Goal: Information Seeking & Learning: Learn about a topic

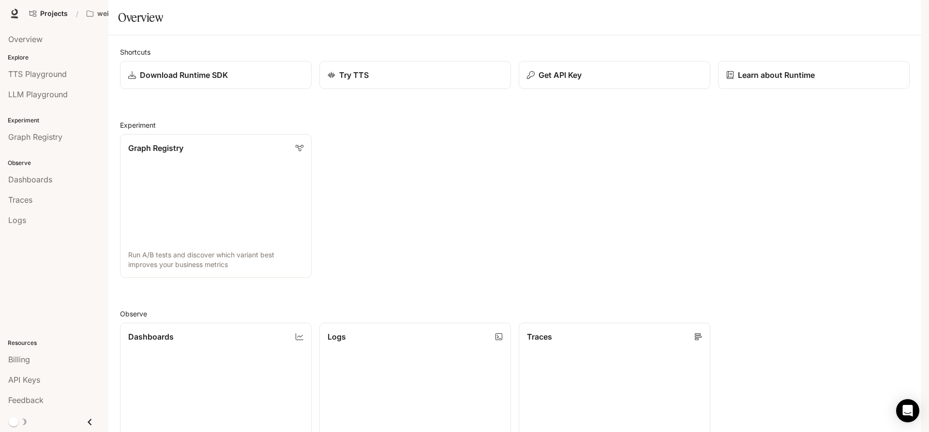
click at [836, 10] on span "Documentation" at bounding box center [843, 14] width 48 height 12
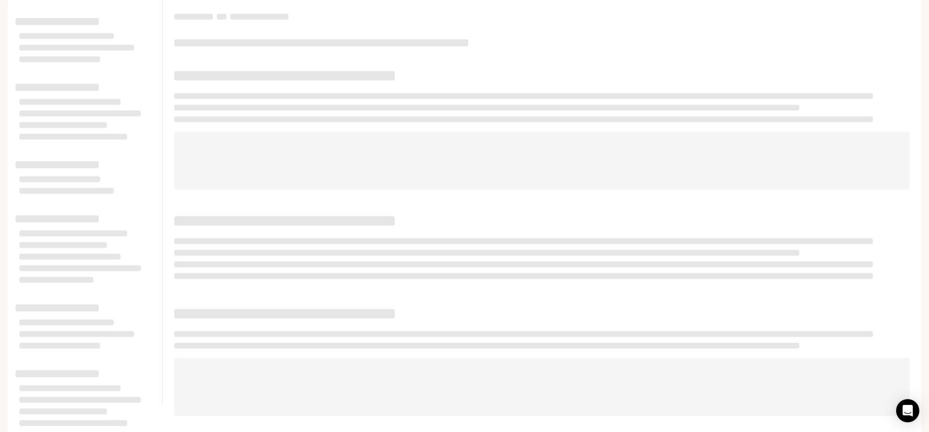
click at [862, 14] on span "Documentation" at bounding box center [864, 14] width 51 height 12
click at [819, 15] on span "Runtime" at bounding box center [815, 14] width 26 height 12
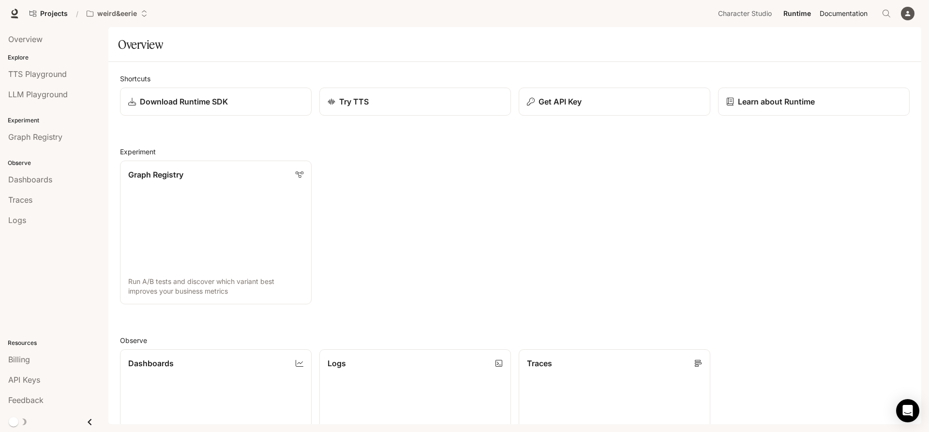
click at [858, 19] on span "Documentation" at bounding box center [843, 14] width 48 height 12
